Goal: Task Accomplishment & Management: Manage account settings

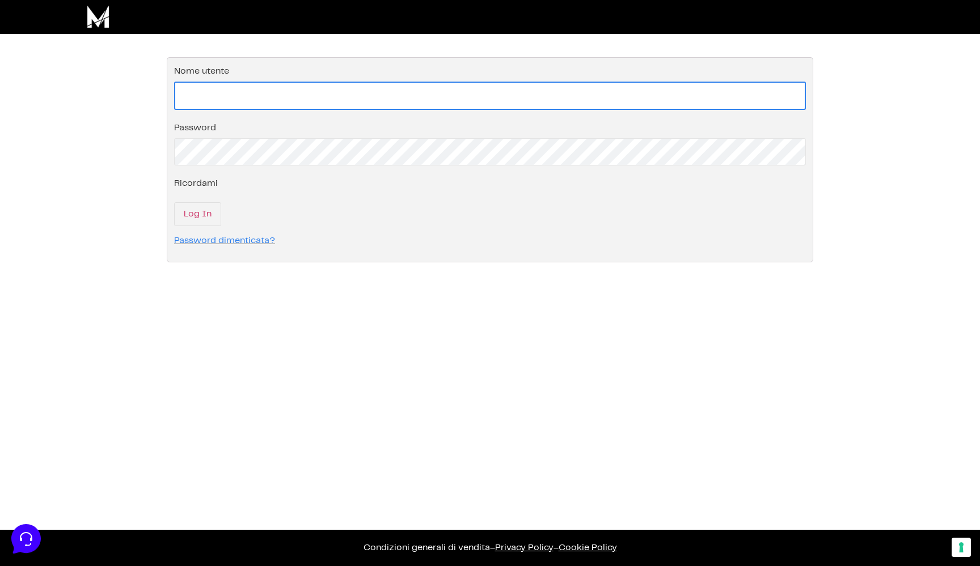
type input "info@vubifotografia.it"
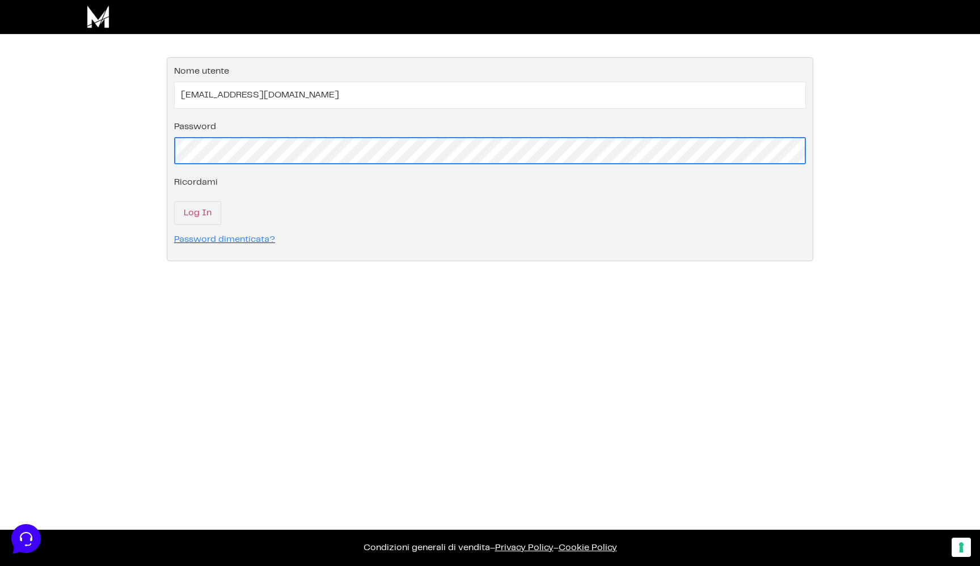
click at [197, 214] on input "Log In" at bounding box center [197, 213] width 47 height 24
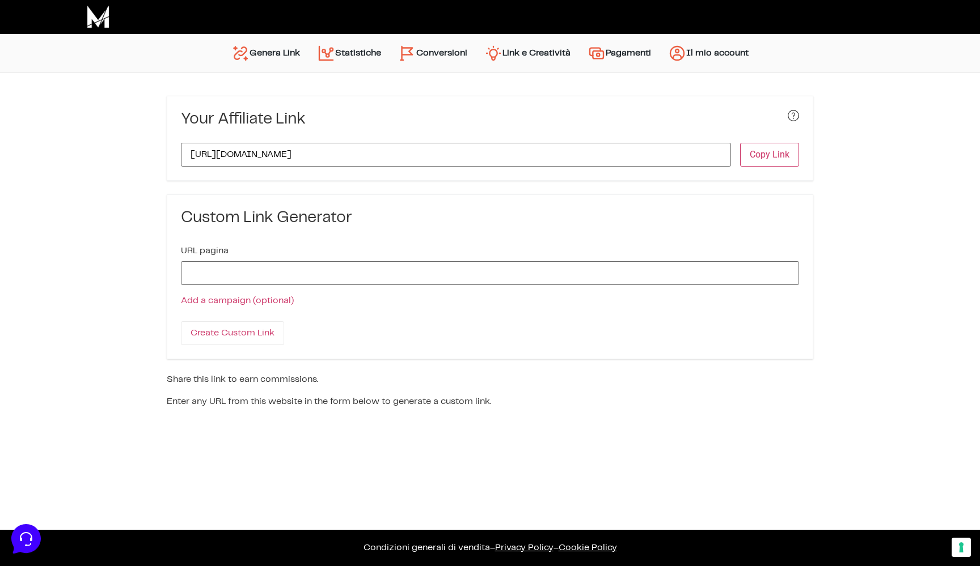
click at [425, 57] on link "Conversioni" at bounding box center [432, 53] width 86 height 27
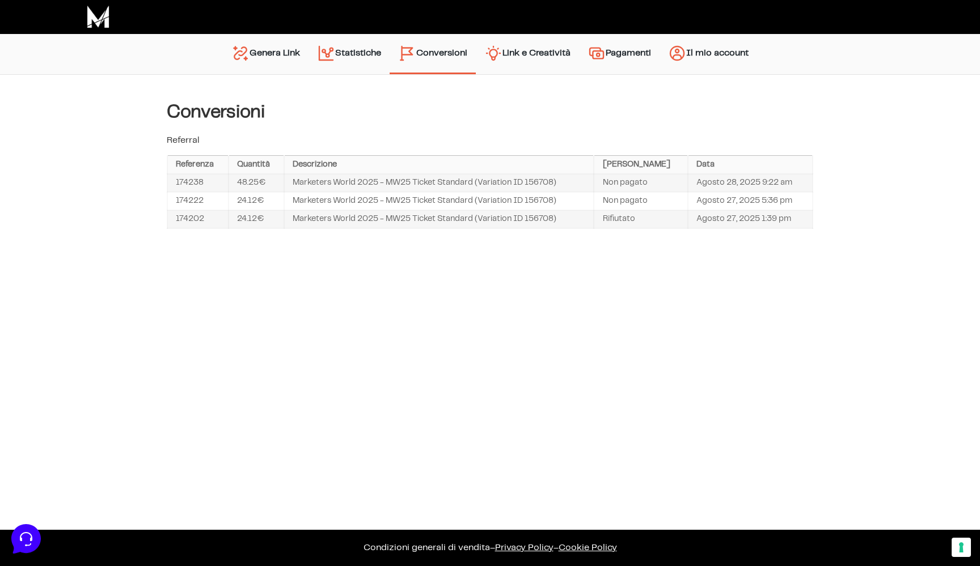
click at [361, 58] on link "Statistiche" at bounding box center [348, 54] width 81 height 29
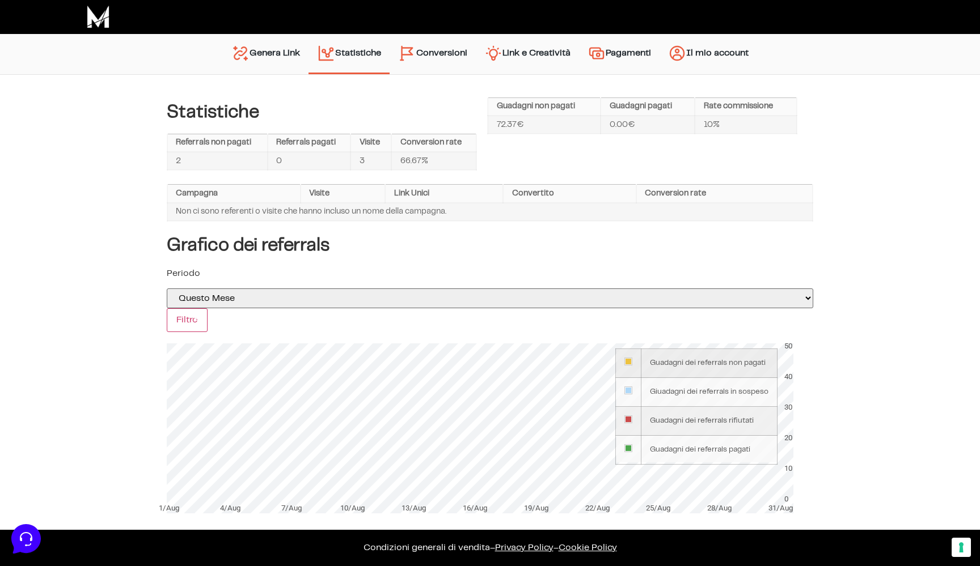
click at [692, 353] on td "Guadagni dei referrals non pagati" at bounding box center [709, 363] width 136 height 29
click at [630, 359] on div at bounding box center [628, 362] width 6 height 6
click at [171, 315] on input "Filtro" at bounding box center [187, 320] width 41 height 24
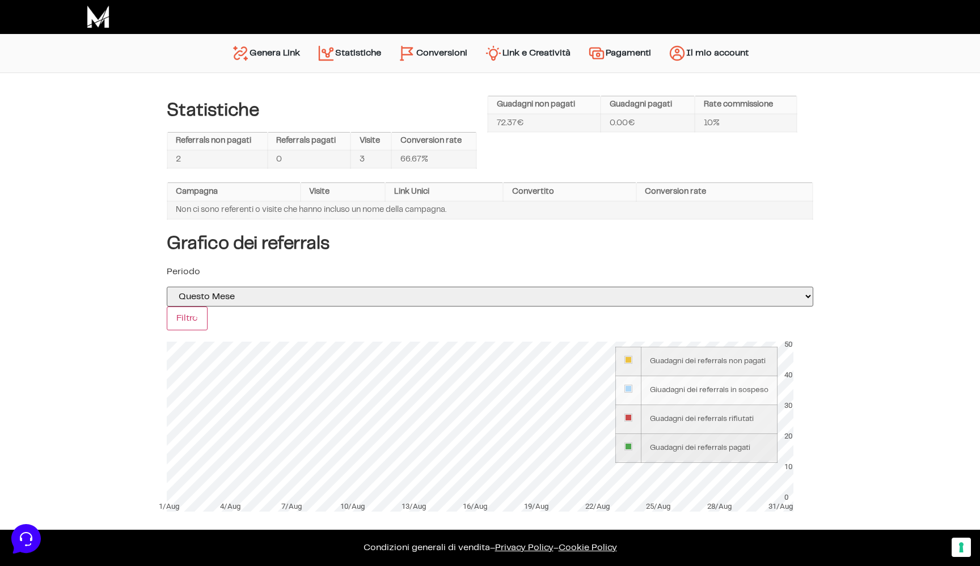
click at [632, 443] on div at bounding box center [628, 447] width 8 height 8
click at [632, 416] on td at bounding box center [629, 419] width 26 height 29
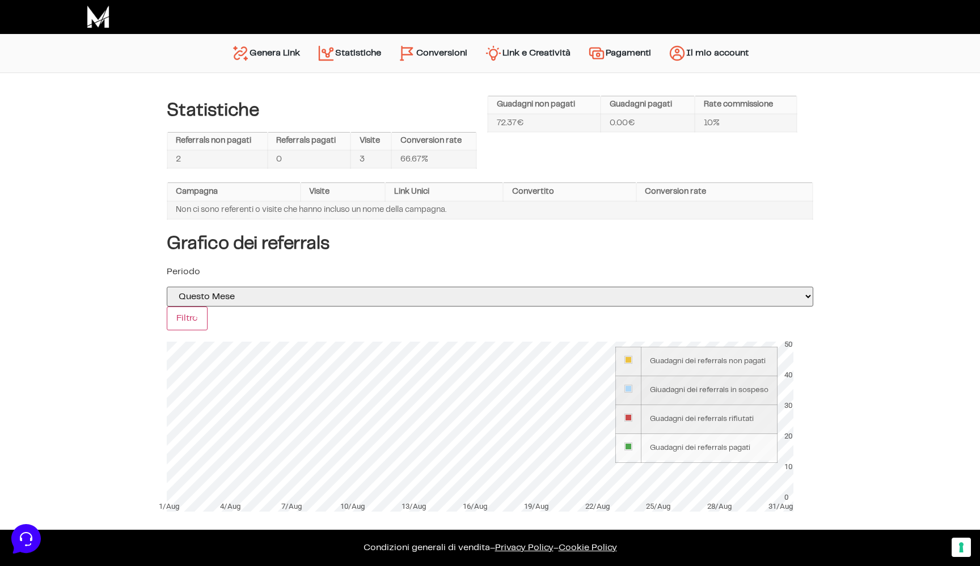
click at [633, 389] on td at bounding box center [629, 390] width 26 height 29
click at [629, 359] on td at bounding box center [629, 361] width 26 height 29
click at [711, 501] on div "28/Aug" at bounding box center [718, 506] width 57 height 11
drag, startPoint x: 723, startPoint y: 496, endPoint x: 659, endPoint y: 499, distance: 63.6
click at [722, 501] on div "28/Aug" at bounding box center [718, 506] width 57 height 11
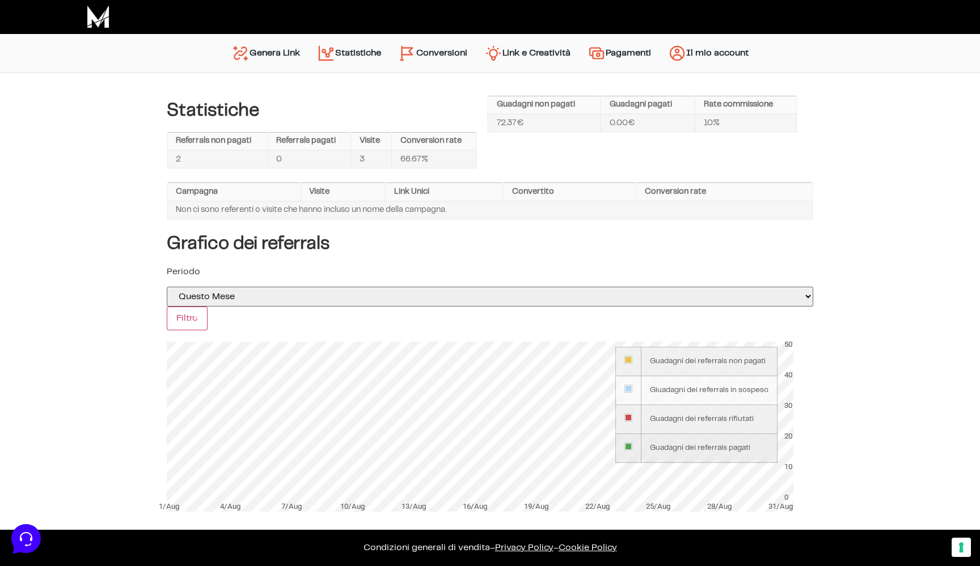
drag, startPoint x: 659, startPoint y: 499, endPoint x: 686, endPoint y: 446, distance: 60.3
click at [661, 501] on div "25/Aug" at bounding box center [657, 506] width 57 height 11
drag, startPoint x: 686, startPoint y: 446, endPoint x: 675, endPoint y: 443, distance: 11.6
click at [686, 446] on td "Guadagni dei referrals pagati" at bounding box center [709, 448] width 136 height 29
click at [675, 443] on td "Guadagni dei referrals pagati" at bounding box center [709, 448] width 136 height 29
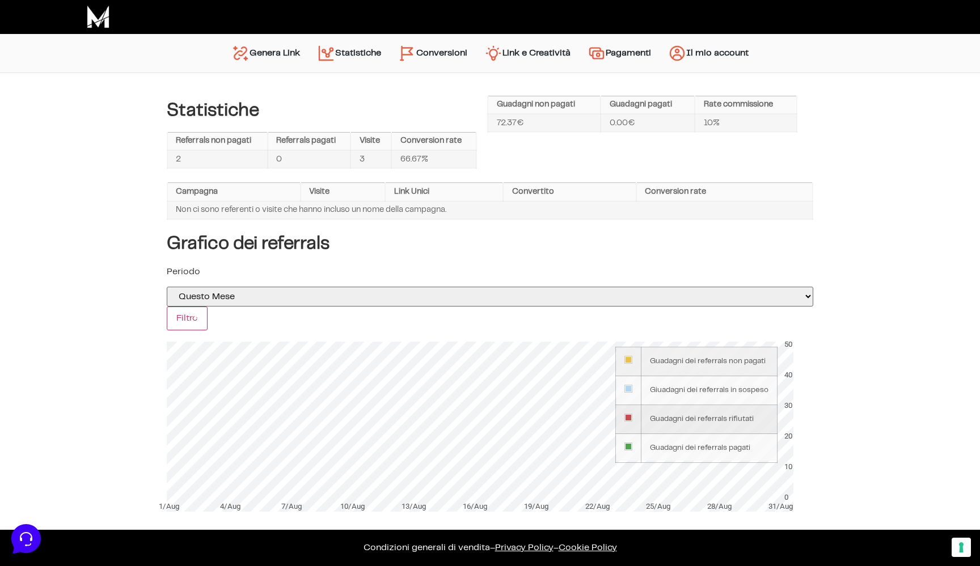
click at [684, 415] on td "Guadagni dei referrals rifiutati" at bounding box center [709, 419] width 136 height 29
click at [684, 405] on td "Guadagni dei referrals rifiutati" at bounding box center [709, 419] width 136 height 29
click at [542, 118] on td "72.37€" at bounding box center [543, 123] width 113 height 18
click at [664, 127] on td "0.00€" at bounding box center [647, 123] width 94 height 18
click at [710, 124] on td "10%" at bounding box center [745, 123] width 102 height 18
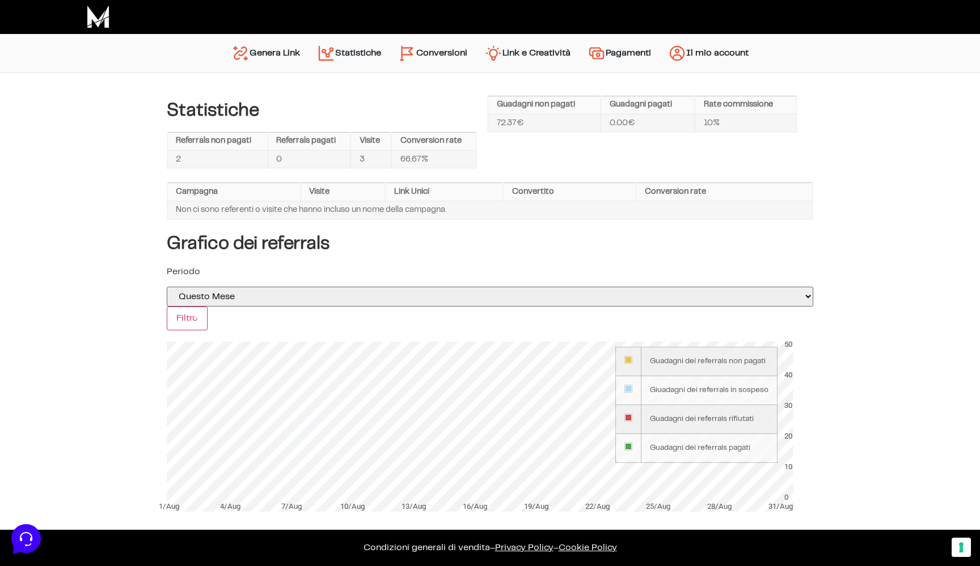
click at [714, 111] on th "Rate commissione" at bounding box center [745, 105] width 102 height 18
click at [561, 99] on th "Guadagni non pagati" at bounding box center [543, 105] width 113 height 18
click at [539, 112] on th "Guadagni non pagati" at bounding box center [543, 105] width 113 height 18
drag, startPoint x: 624, startPoint y: 119, endPoint x: 630, endPoint y: 109, distance: 11.7
click at [624, 119] on td "0.00€" at bounding box center [647, 123] width 94 height 18
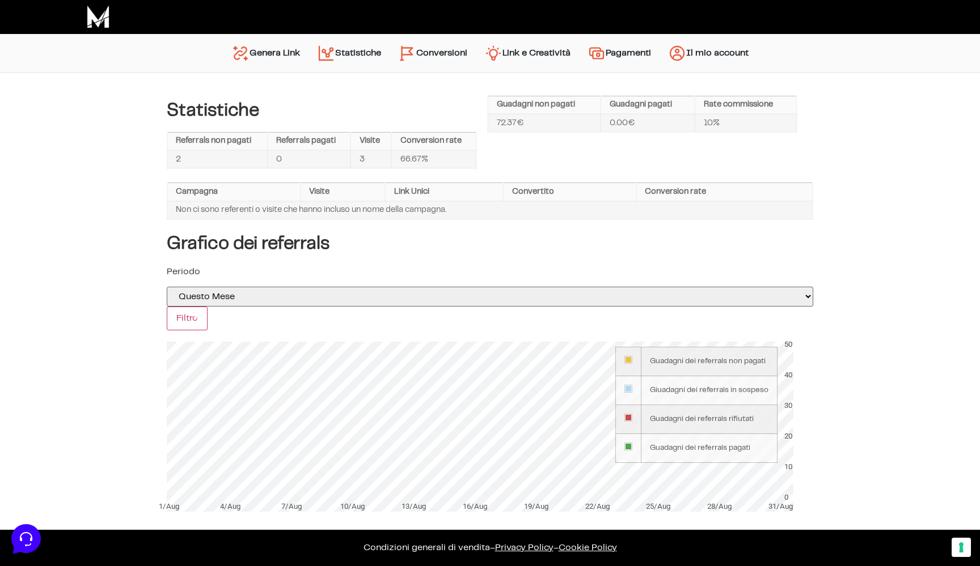
click at [630, 109] on th "Guadagni pagati" at bounding box center [647, 105] width 94 height 18
click at [361, 155] on td "3" at bounding box center [370, 159] width 41 height 18
drag, startPoint x: 304, startPoint y: 164, endPoint x: 254, endPoint y: 161, distance: 50.5
click at [304, 164] on td "0" at bounding box center [309, 159] width 83 height 18
click at [237, 159] on td "2" at bounding box center [217, 159] width 100 height 18
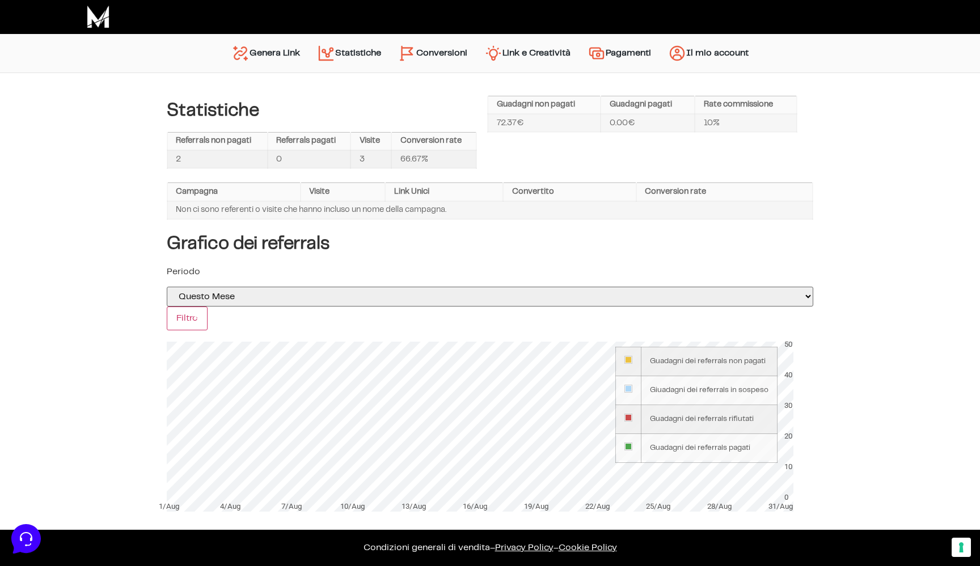
click at [442, 164] on td "66.67%" at bounding box center [433, 159] width 85 height 18
